Goal: Task Accomplishment & Management: Manage account settings

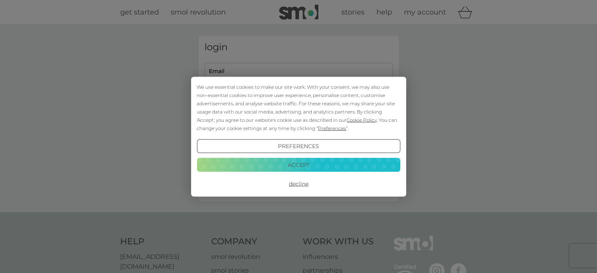
click at [259, 82] on div "We use essential cookies to make our site work. With your consent, we may also …" at bounding box center [298, 136] width 215 height 120
click at [288, 168] on button "Accept" at bounding box center [298, 165] width 203 height 14
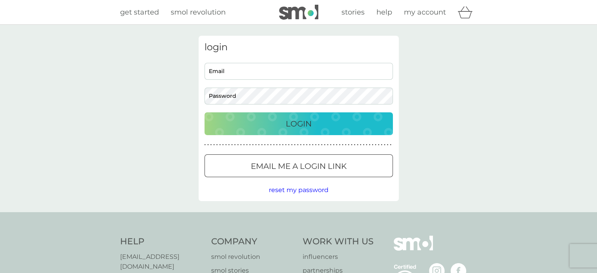
click at [224, 70] on input "Email" at bounding box center [298, 71] width 188 height 17
type input "sue@mepgroup.co.uk"
click at [204, 112] on button "Login" at bounding box center [298, 123] width 188 height 23
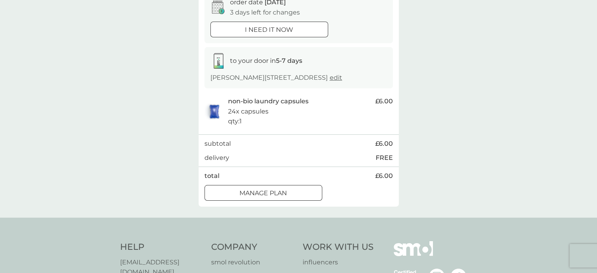
scroll to position [138, 0]
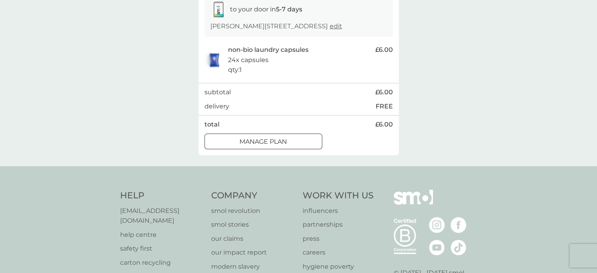
click at [283, 147] on p "Manage plan" at bounding box center [262, 142] width 47 height 10
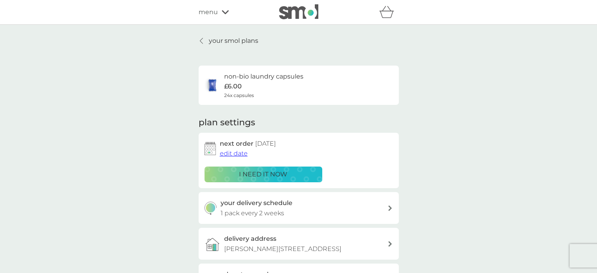
click at [237, 155] on span "edit date" at bounding box center [234, 152] width 28 height 7
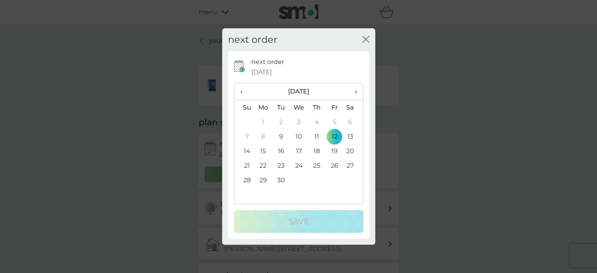
click at [364, 40] on icon "close" at bounding box center [363, 39] width 3 height 6
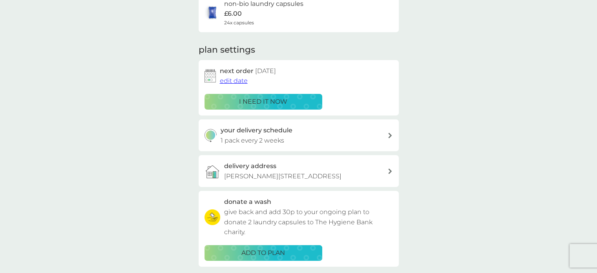
scroll to position [72, 0]
click at [275, 102] on p "i need it now" at bounding box center [263, 102] width 48 height 10
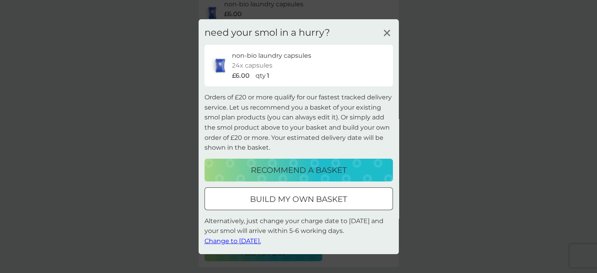
click at [384, 33] on icon at bounding box center [387, 33] width 12 height 12
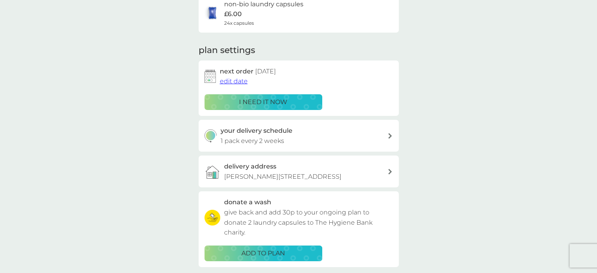
click at [238, 82] on span "edit date" at bounding box center [234, 80] width 28 height 7
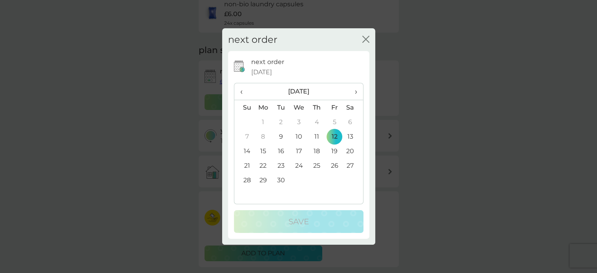
click at [334, 165] on td "26" at bounding box center [335, 165] width 18 height 15
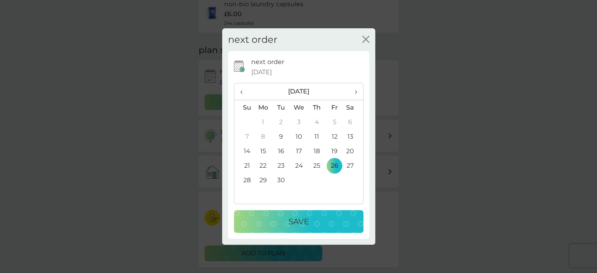
click at [308, 222] on p "Save" at bounding box center [298, 221] width 20 height 13
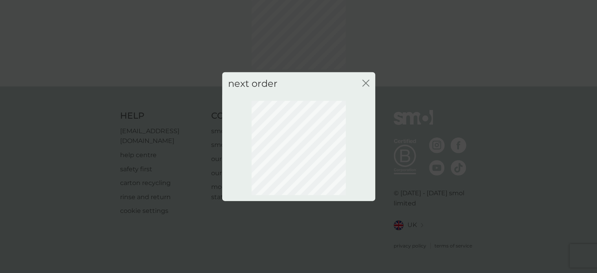
scroll to position [56, 0]
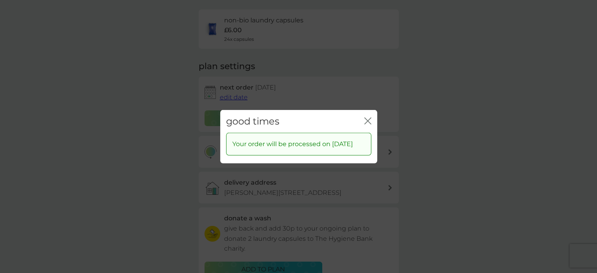
click at [369, 117] on icon "close" at bounding box center [369, 120] width 3 height 6
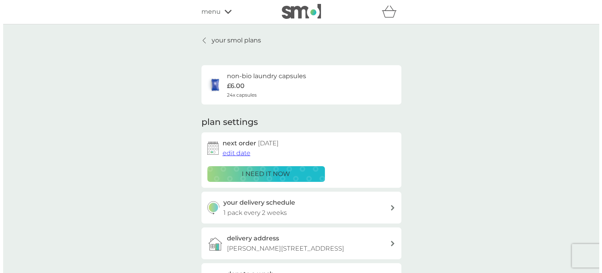
scroll to position [0, 0]
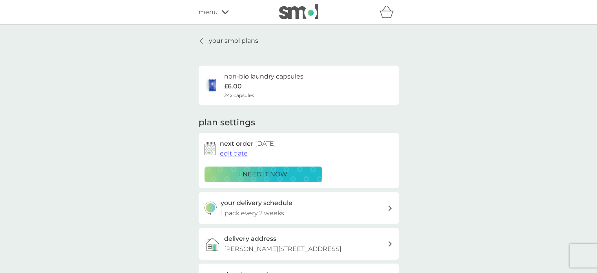
click at [216, 9] on span "menu" at bounding box center [207, 12] width 19 height 10
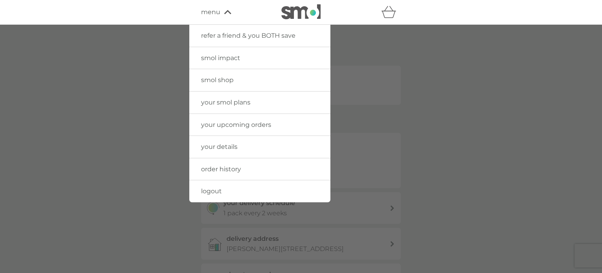
click at [206, 192] on span "logout" at bounding box center [211, 190] width 21 height 7
